Goal: Information Seeking & Learning: Learn about a topic

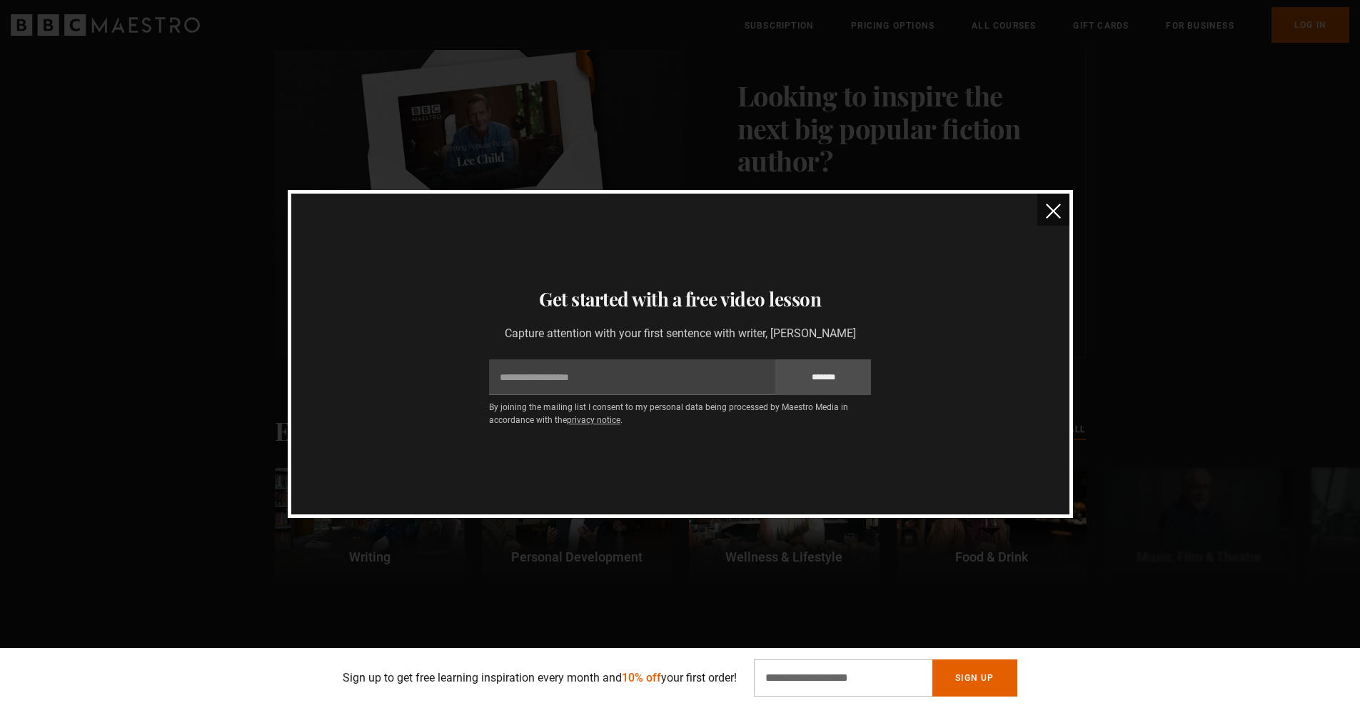
scroll to position [3592, 0]
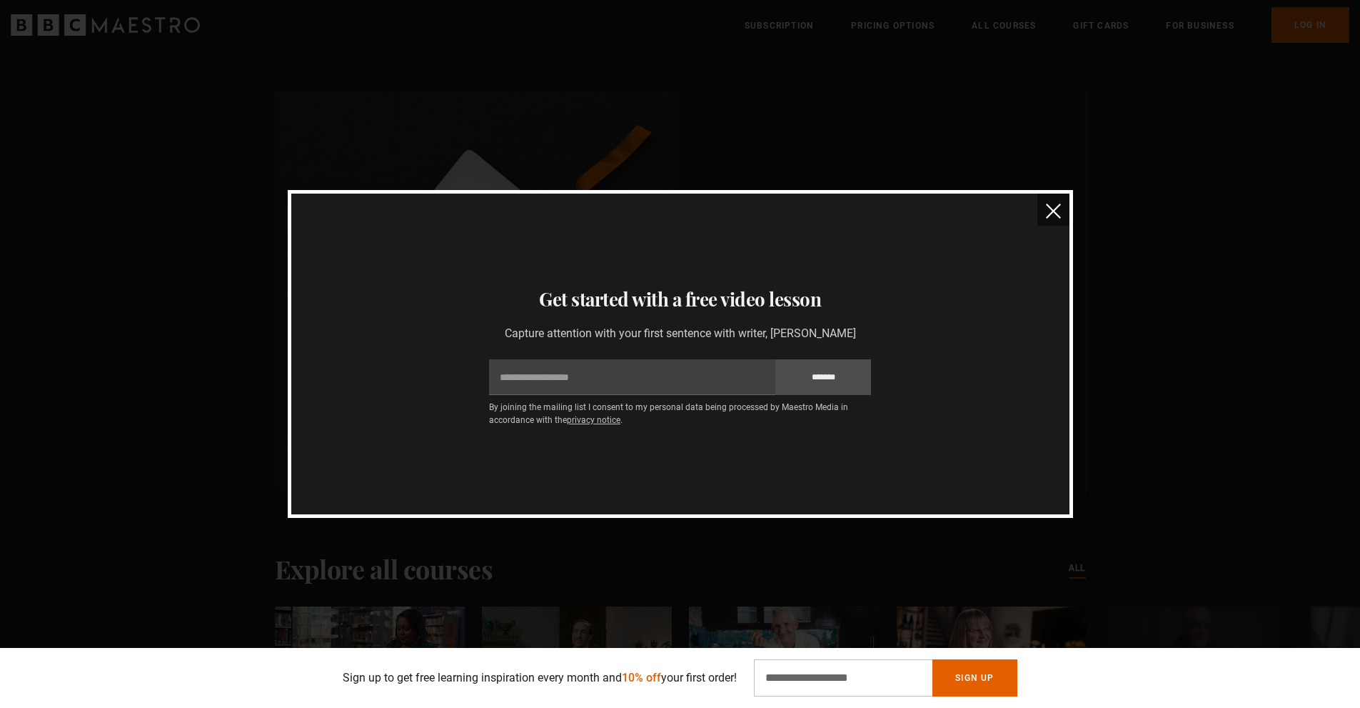
click at [1061, 218] on button "close" at bounding box center [1053, 209] width 32 height 32
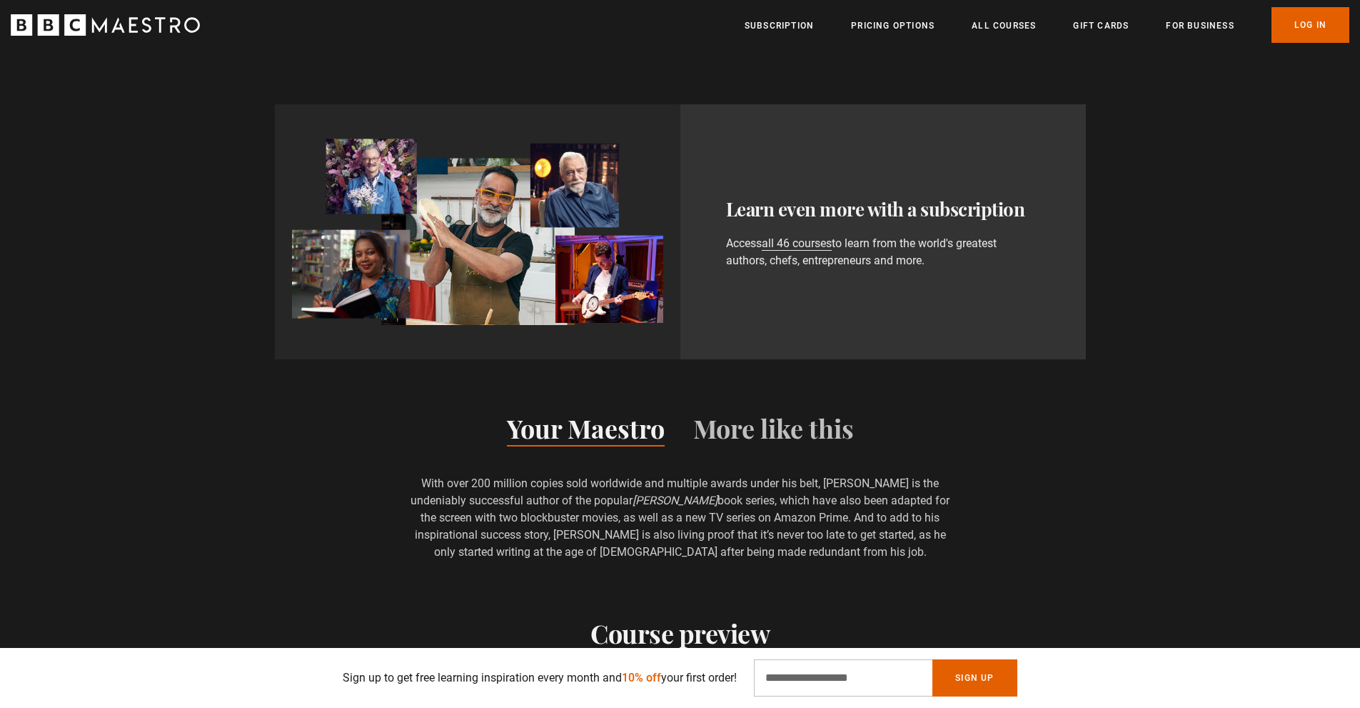
scroll to position [0, 0]
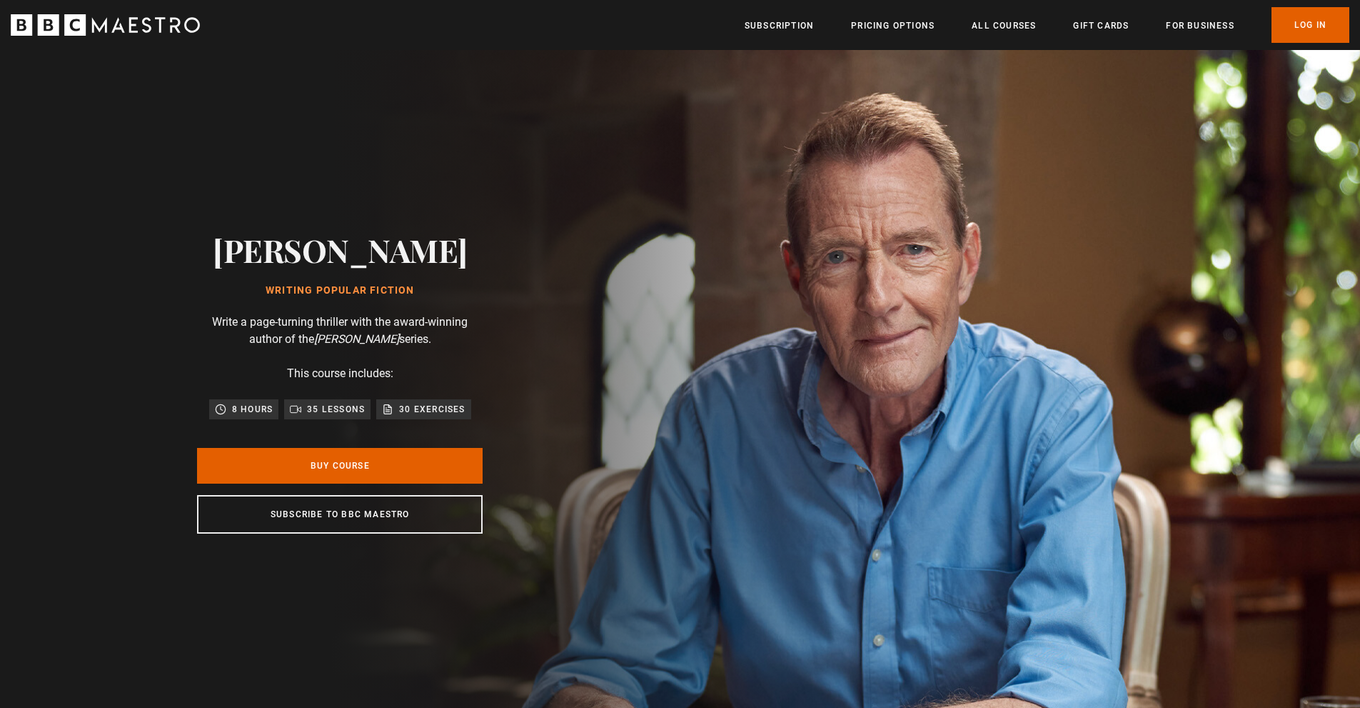
click at [94, 24] on icon "BBC Maestro" at bounding box center [99, 24] width 15 height 15
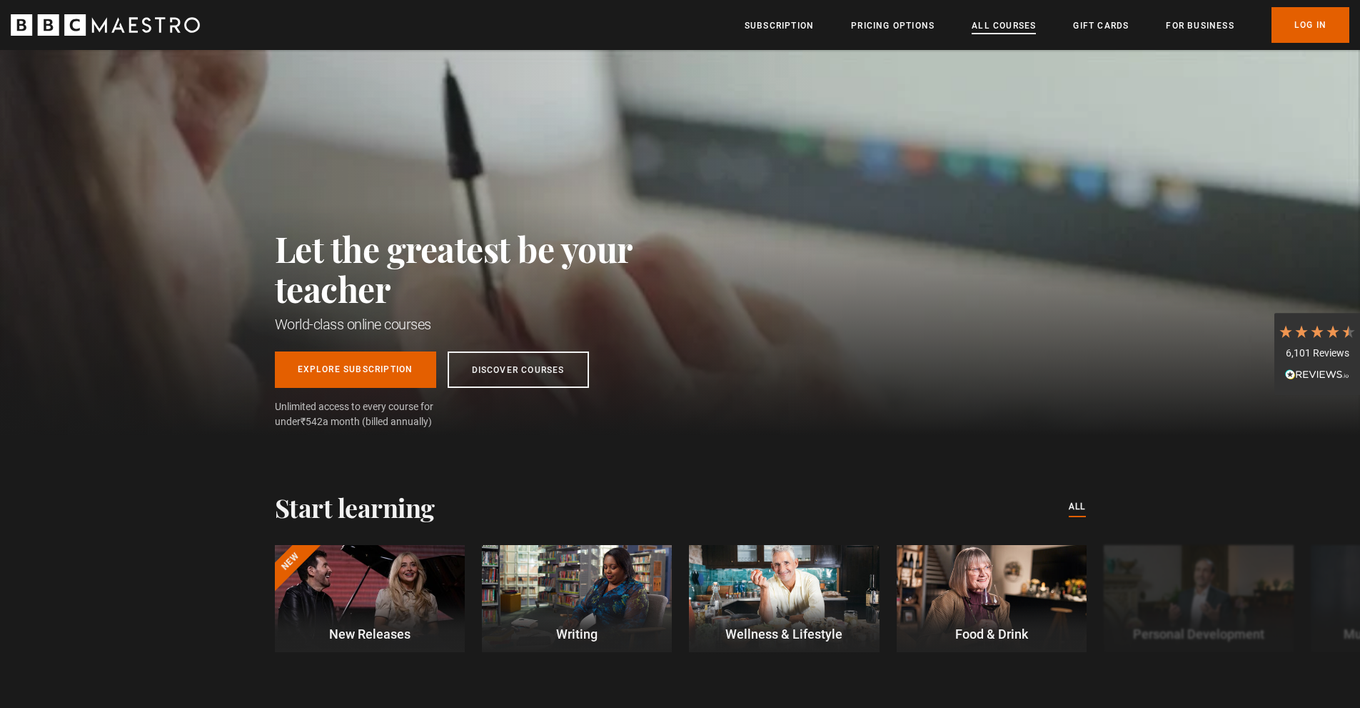
click at [1025, 28] on link "All Courses" at bounding box center [1004, 26] width 64 height 14
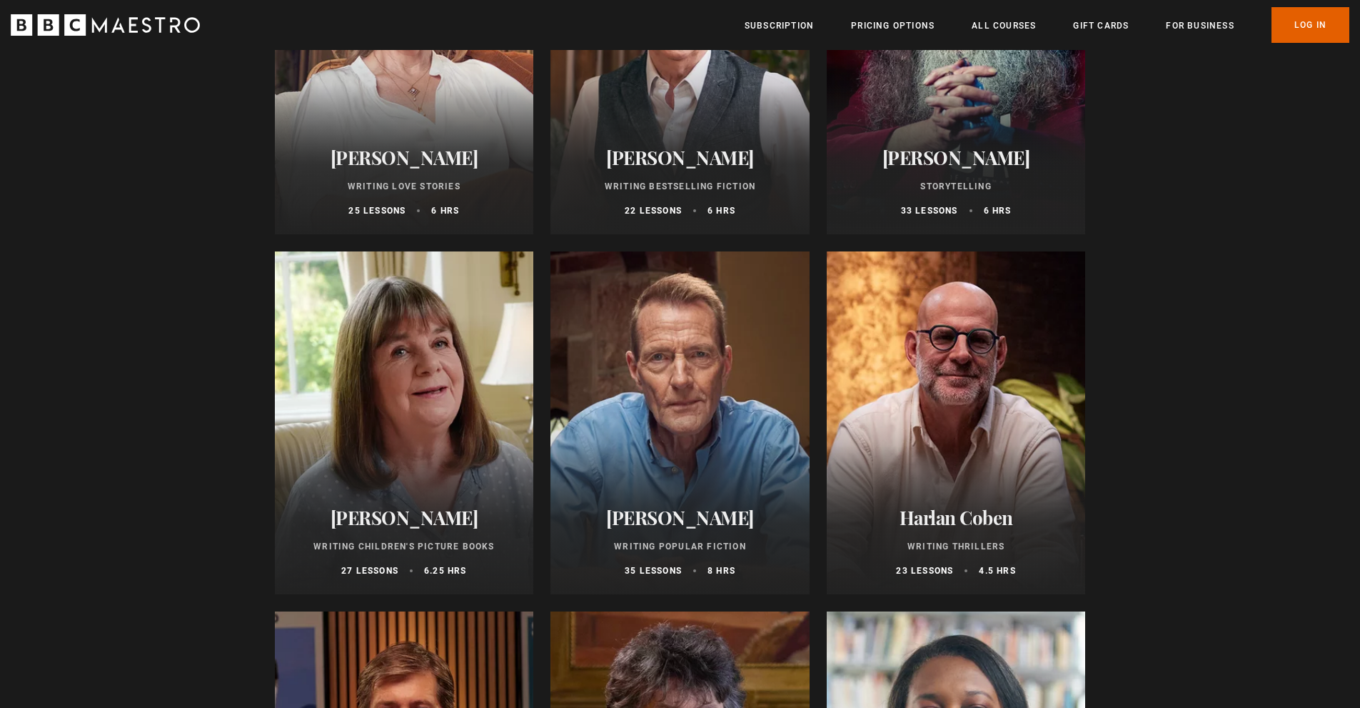
scroll to position [671, 0]
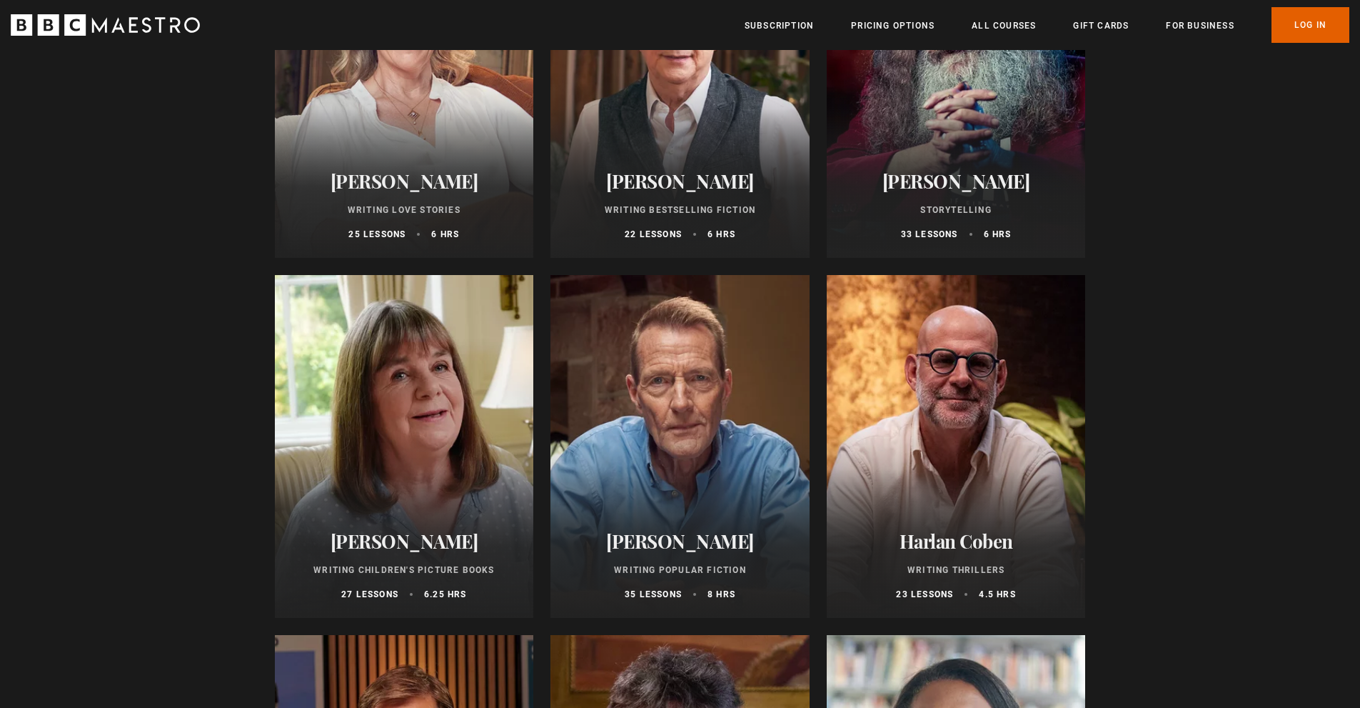
click at [684, 497] on div at bounding box center [679, 446] width 259 height 343
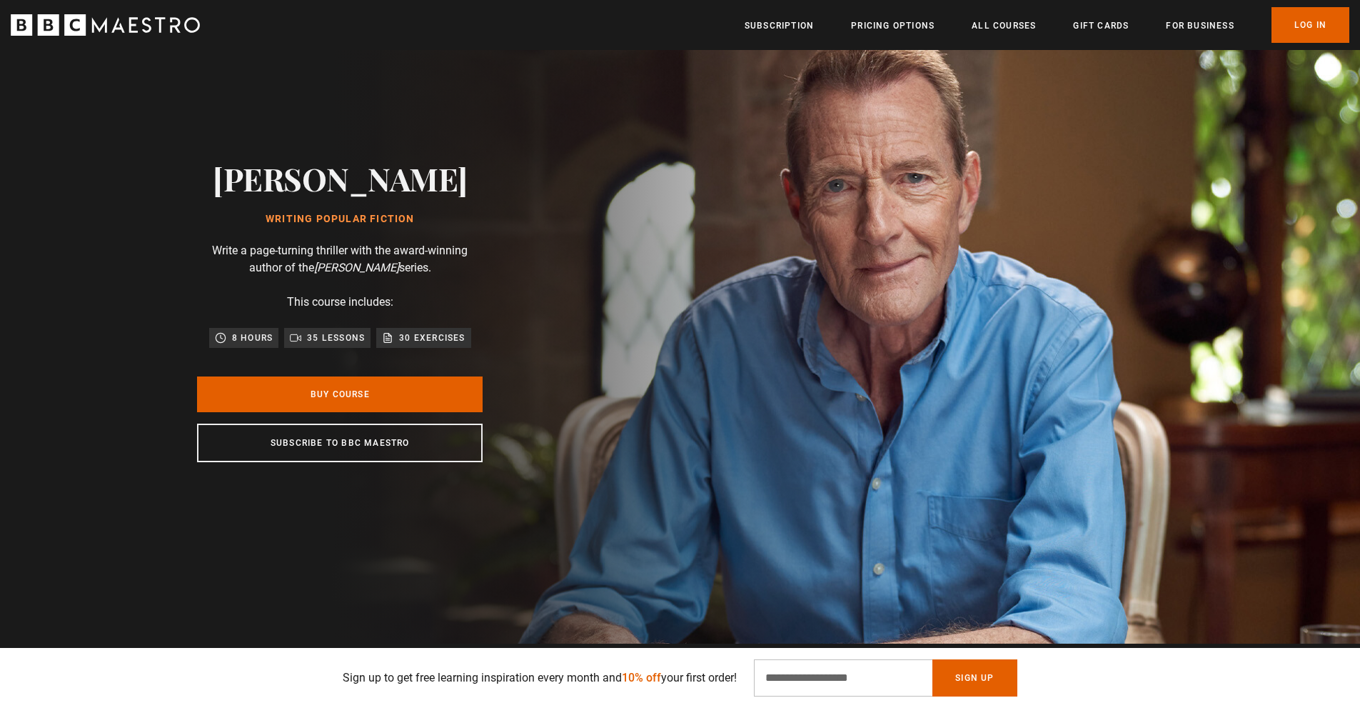
scroll to position [0, 374]
